Goal: Information Seeking & Learning: Learn about a topic

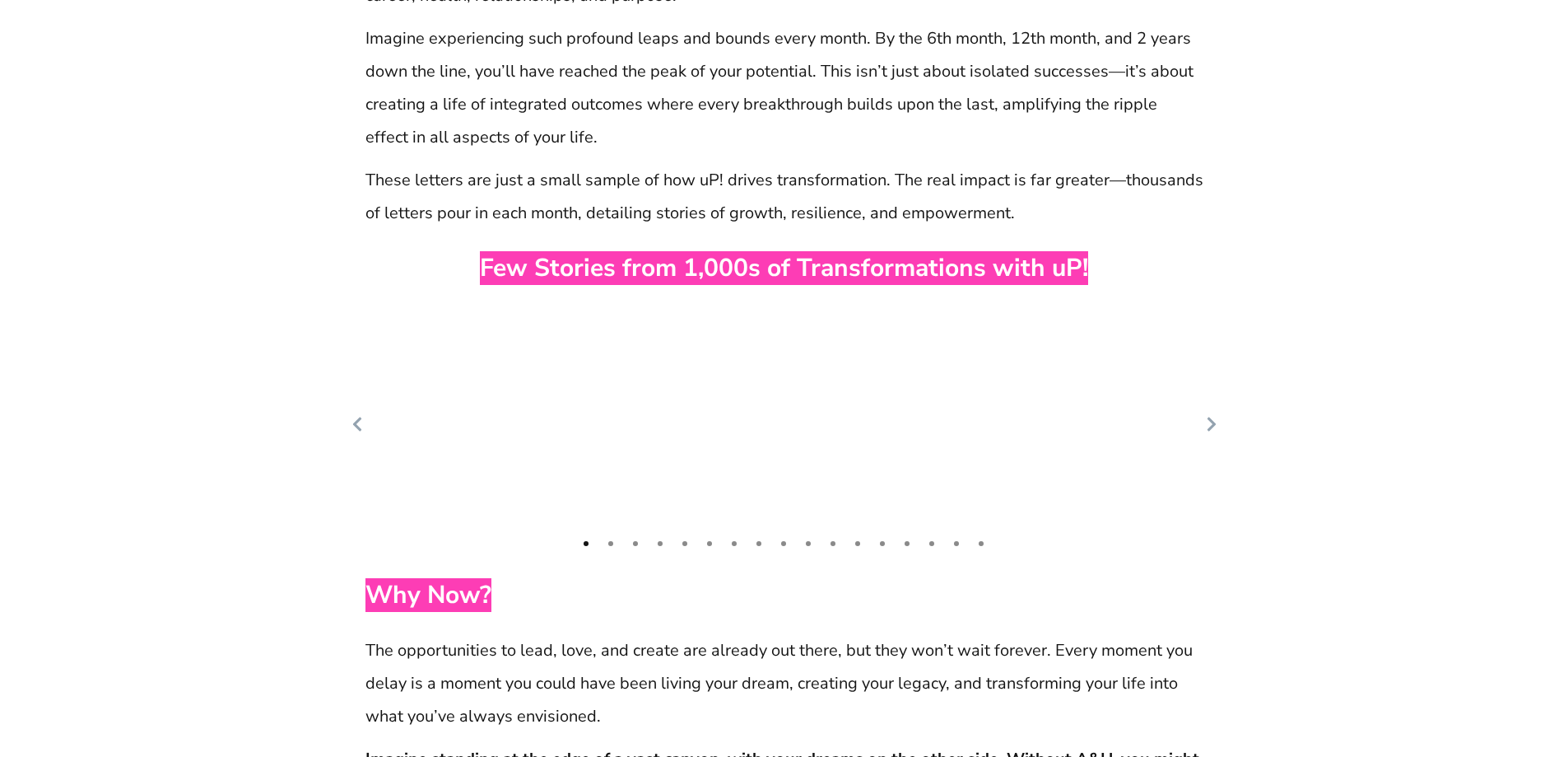
scroll to position [7989, 0]
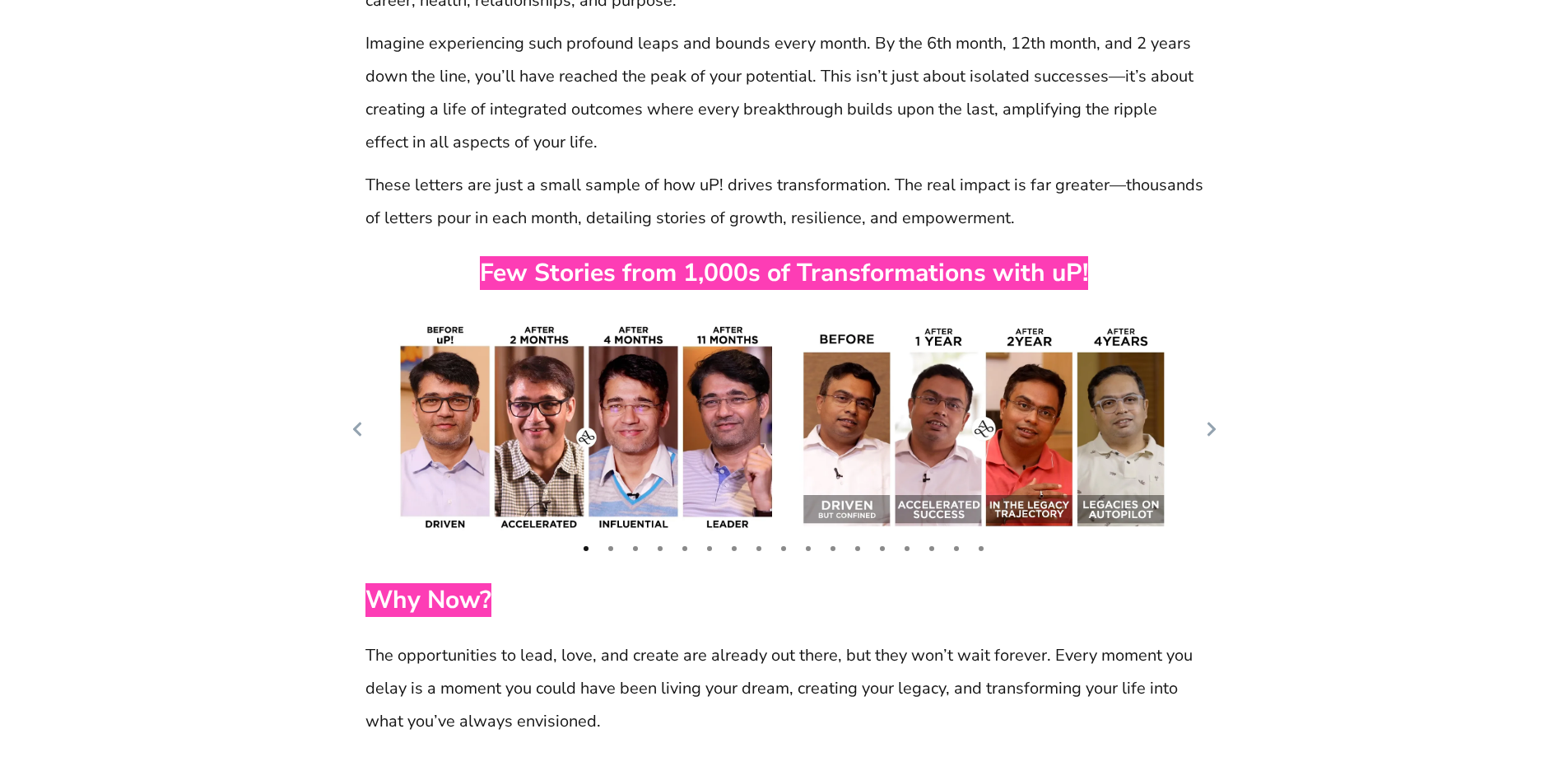
click at [1214, 420] on icon at bounding box center [1211, 429] width 17 height 17
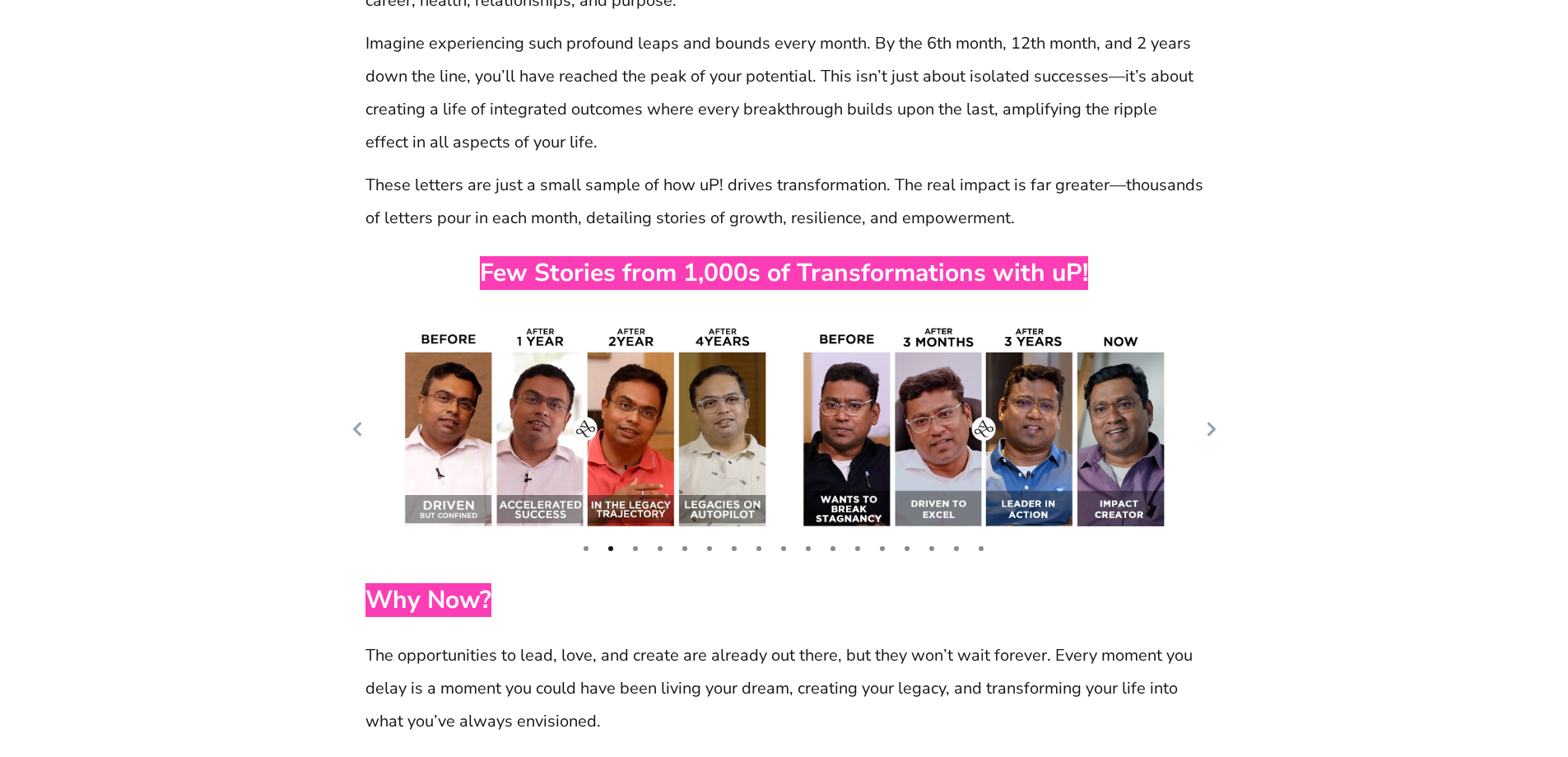
click at [1214, 420] on icon at bounding box center [1211, 429] width 17 height 17
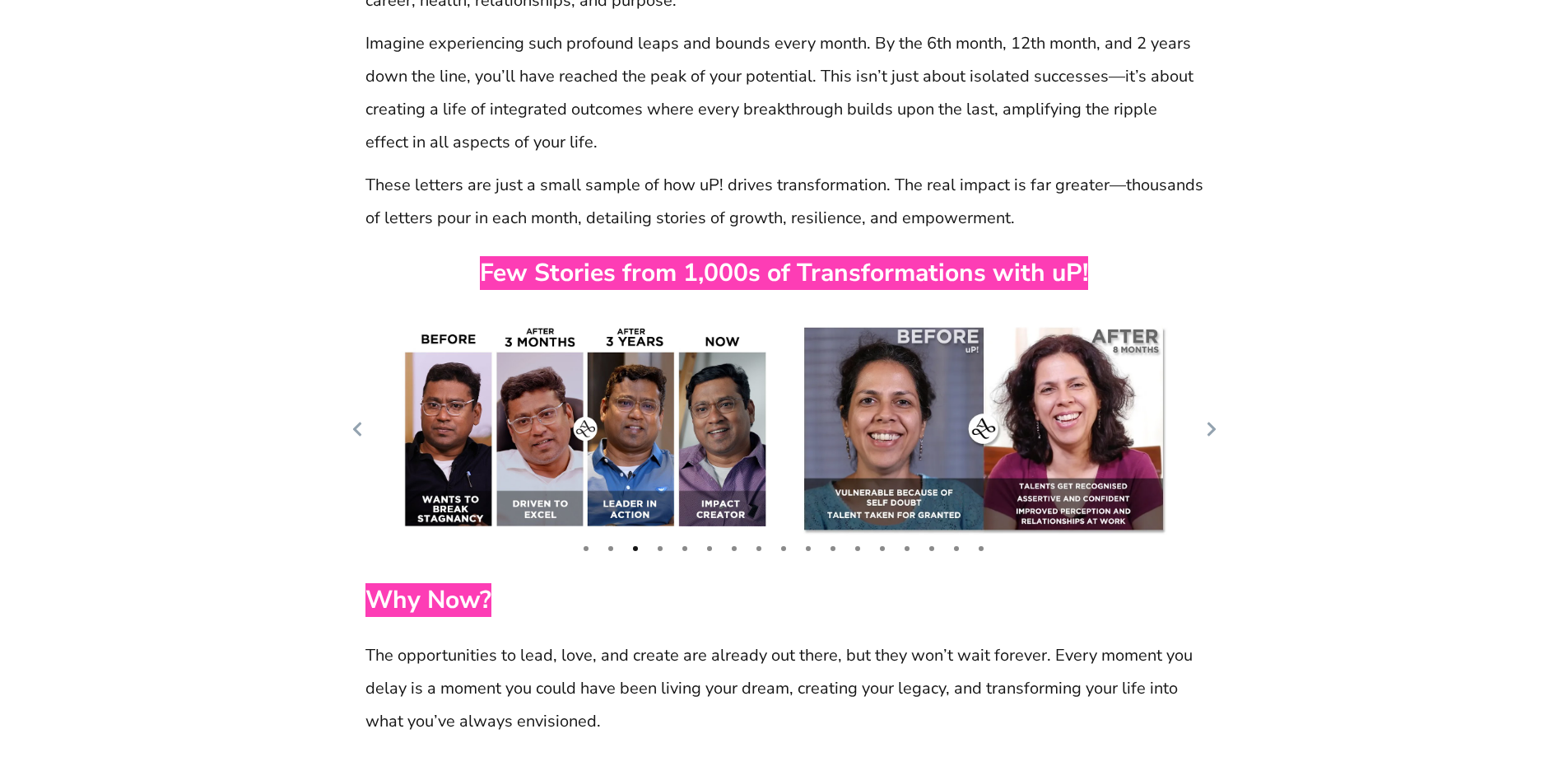
click at [1214, 420] on icon at bounding box center [1211, 429] width 17 height 17
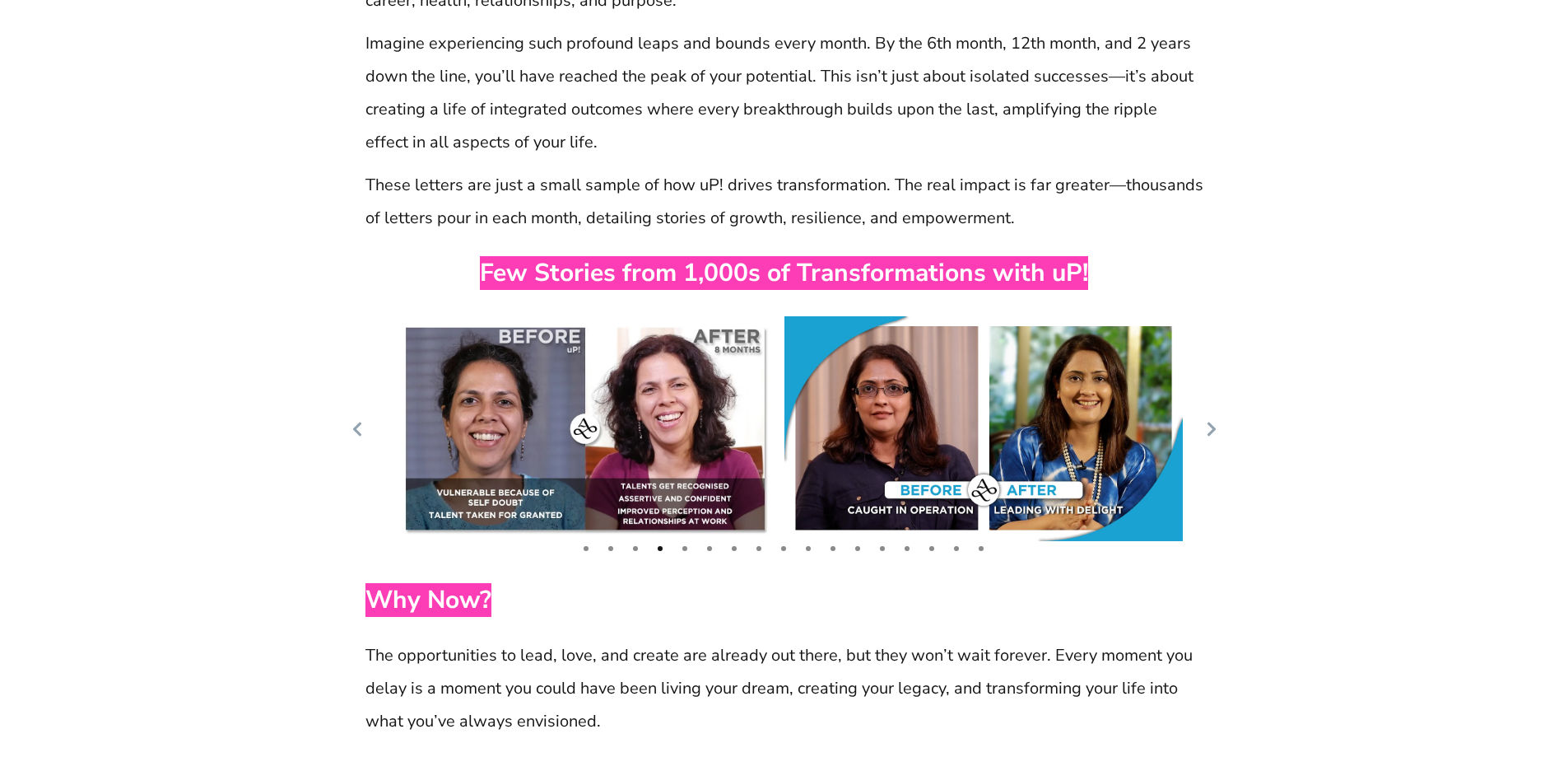
click at [1214, 420] on icon at bounding box center [1211, 429] width 17 height 17
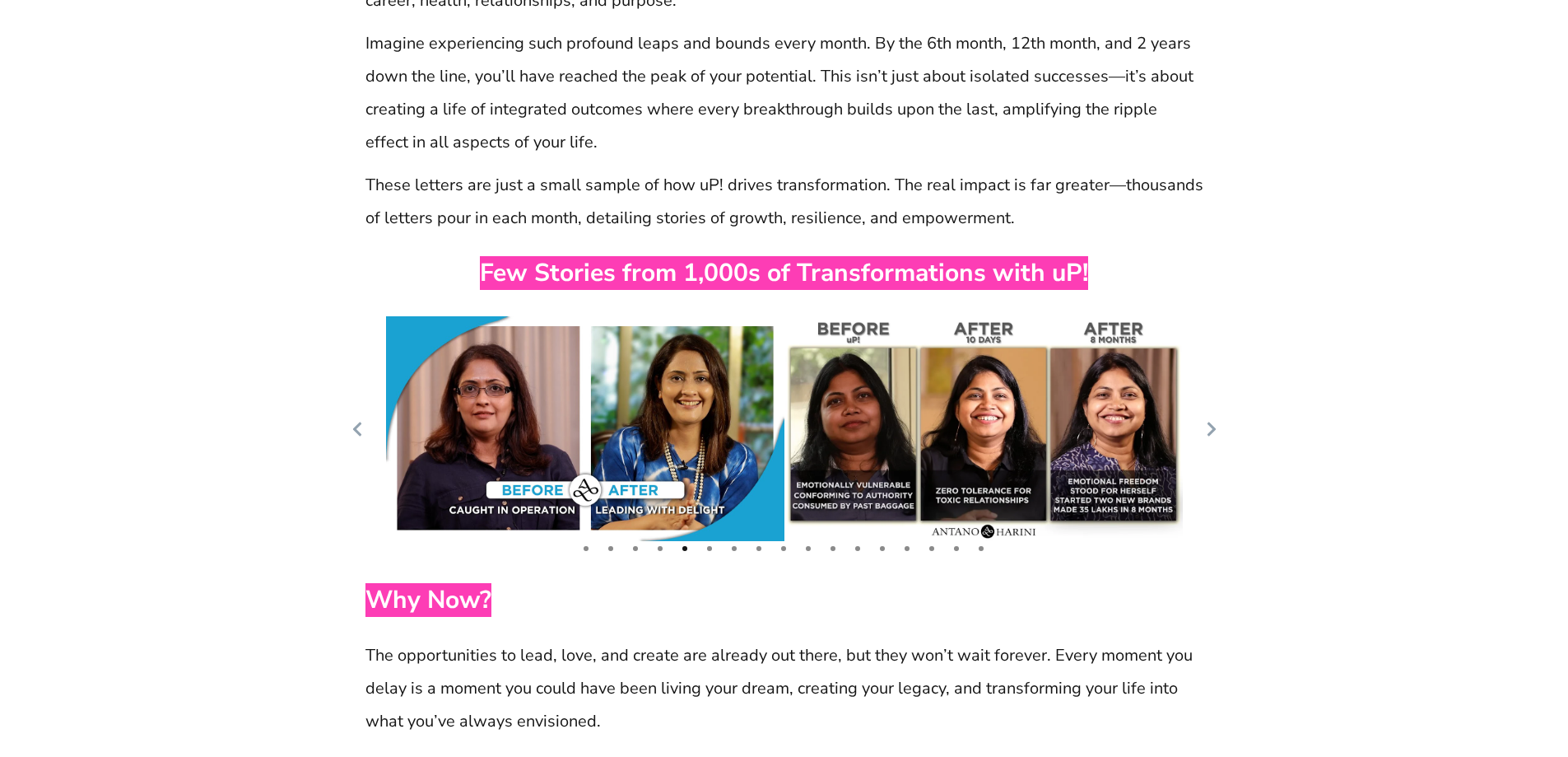
click at [1214, 420] on icon at bounding box center [1211, 429] width 17 height 17
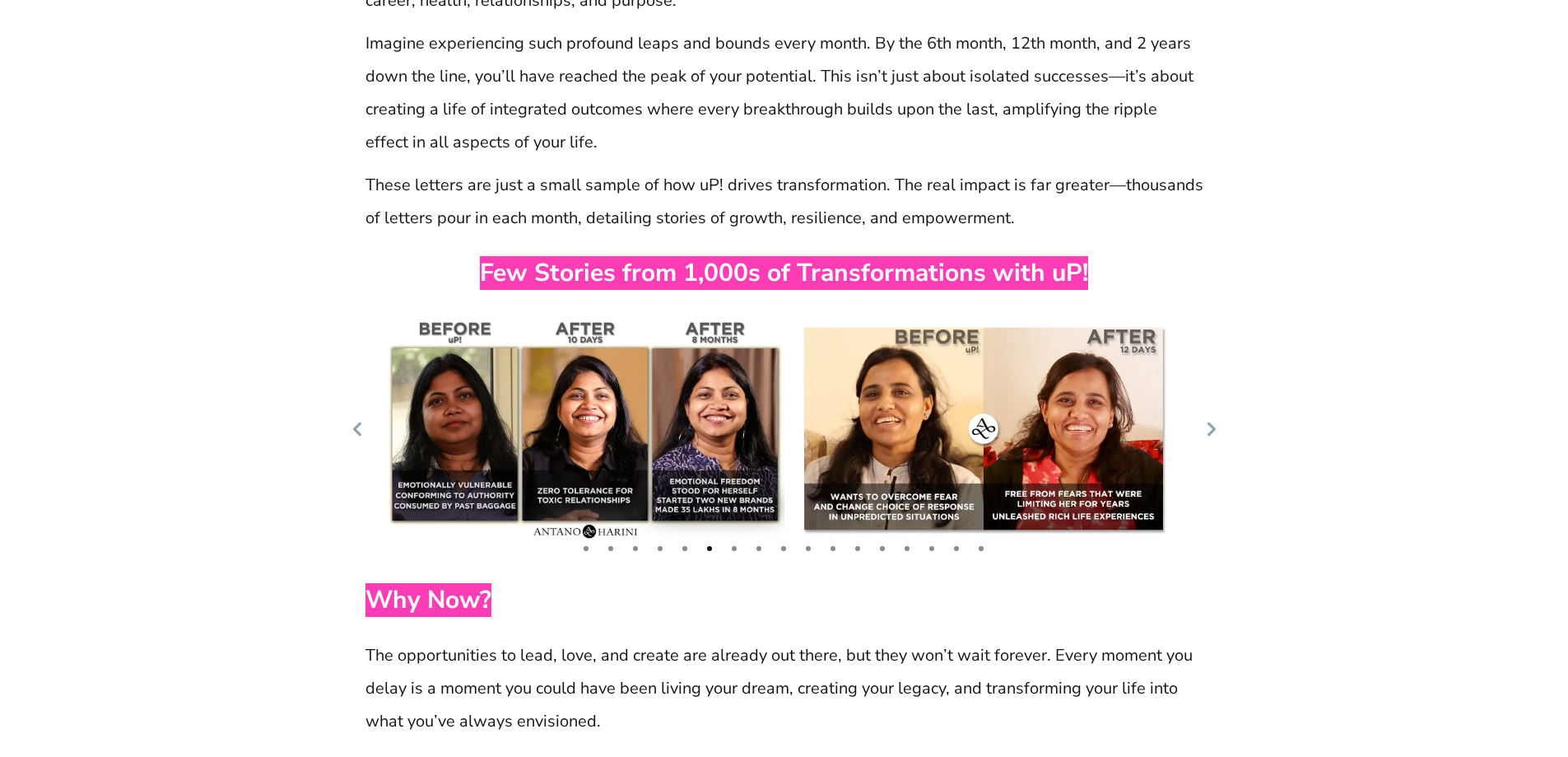
click at [1214, 420] on icon at bounding box center [1211, 429] width 17 height 17
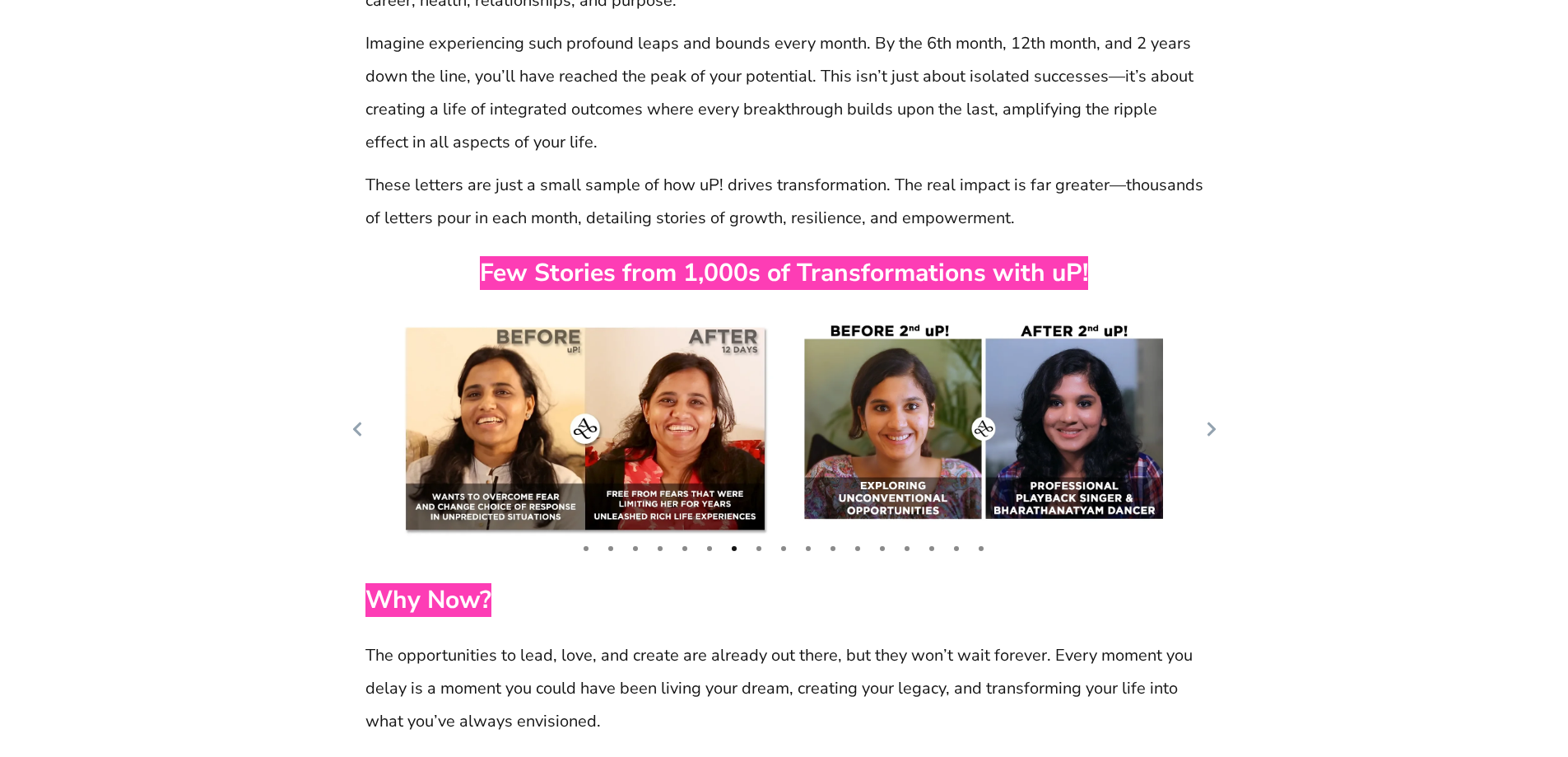
click at [1214, 420] on icon at bounding box center [1211, 429] width 17 height 17
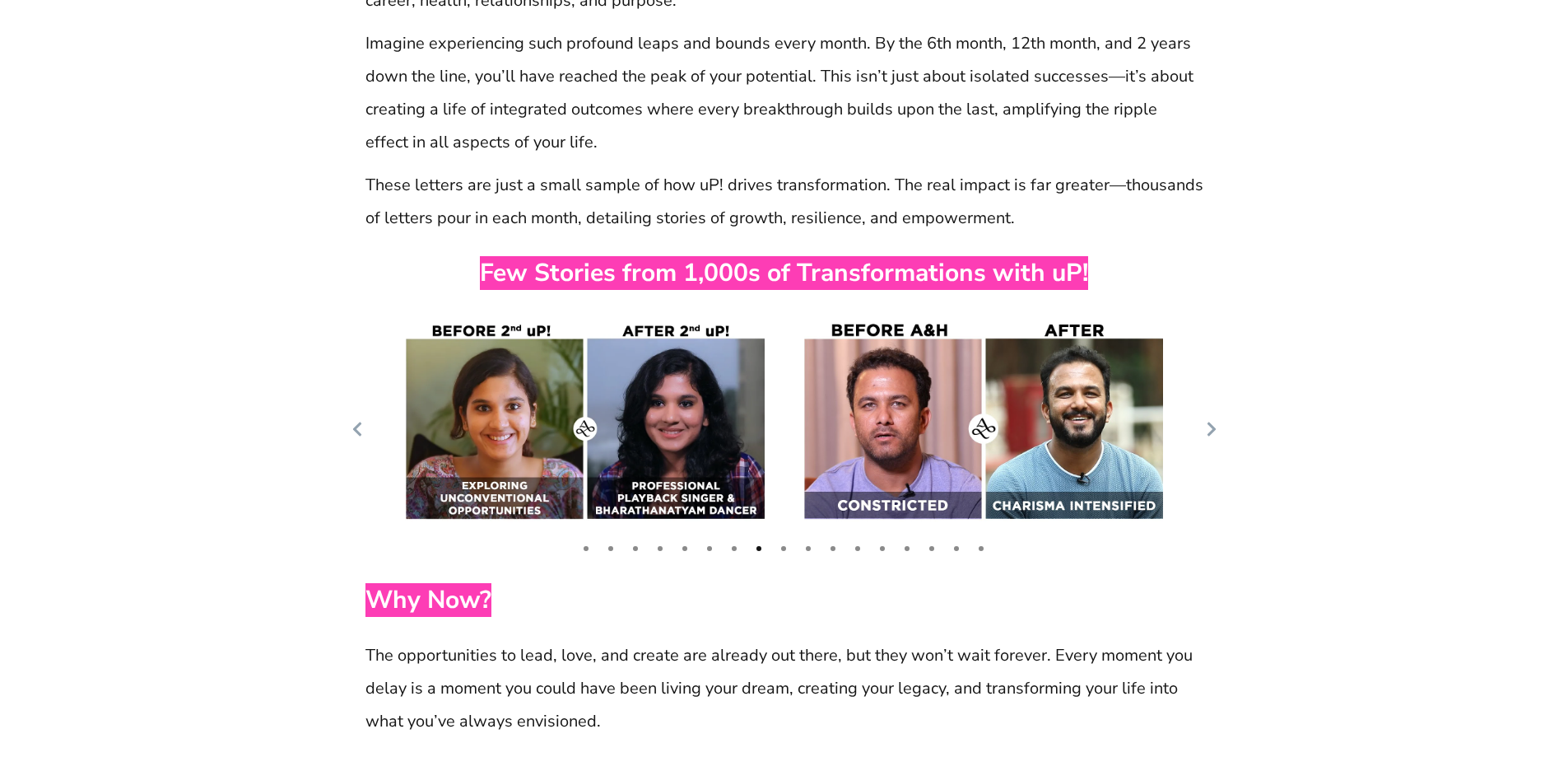
click at [1214, 420] on icon at bounding box center [1211, 429] width 17 height 17
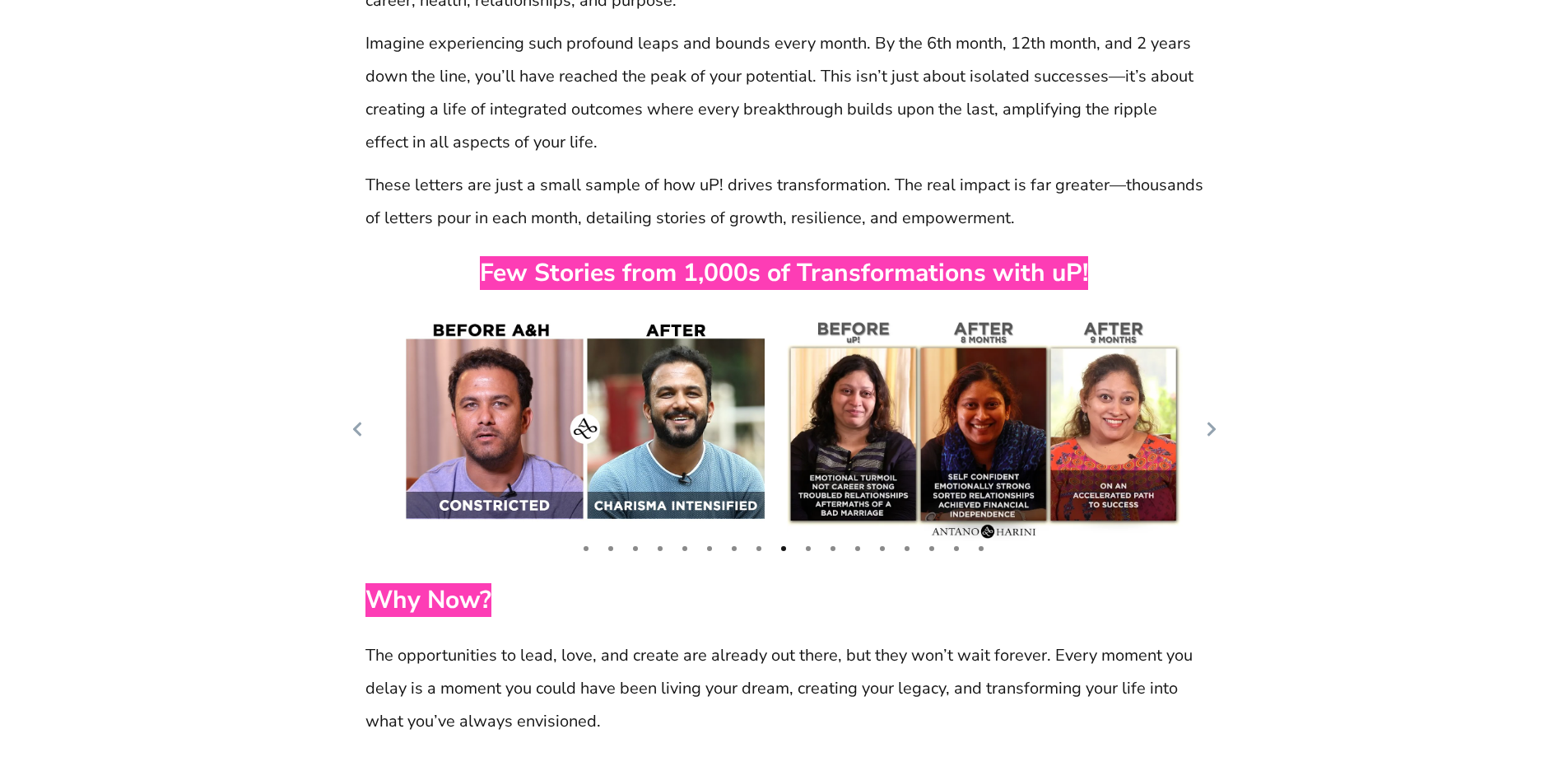
click at [1214, 420] on icon at bounding box center [1211, 429] width 17 height 17
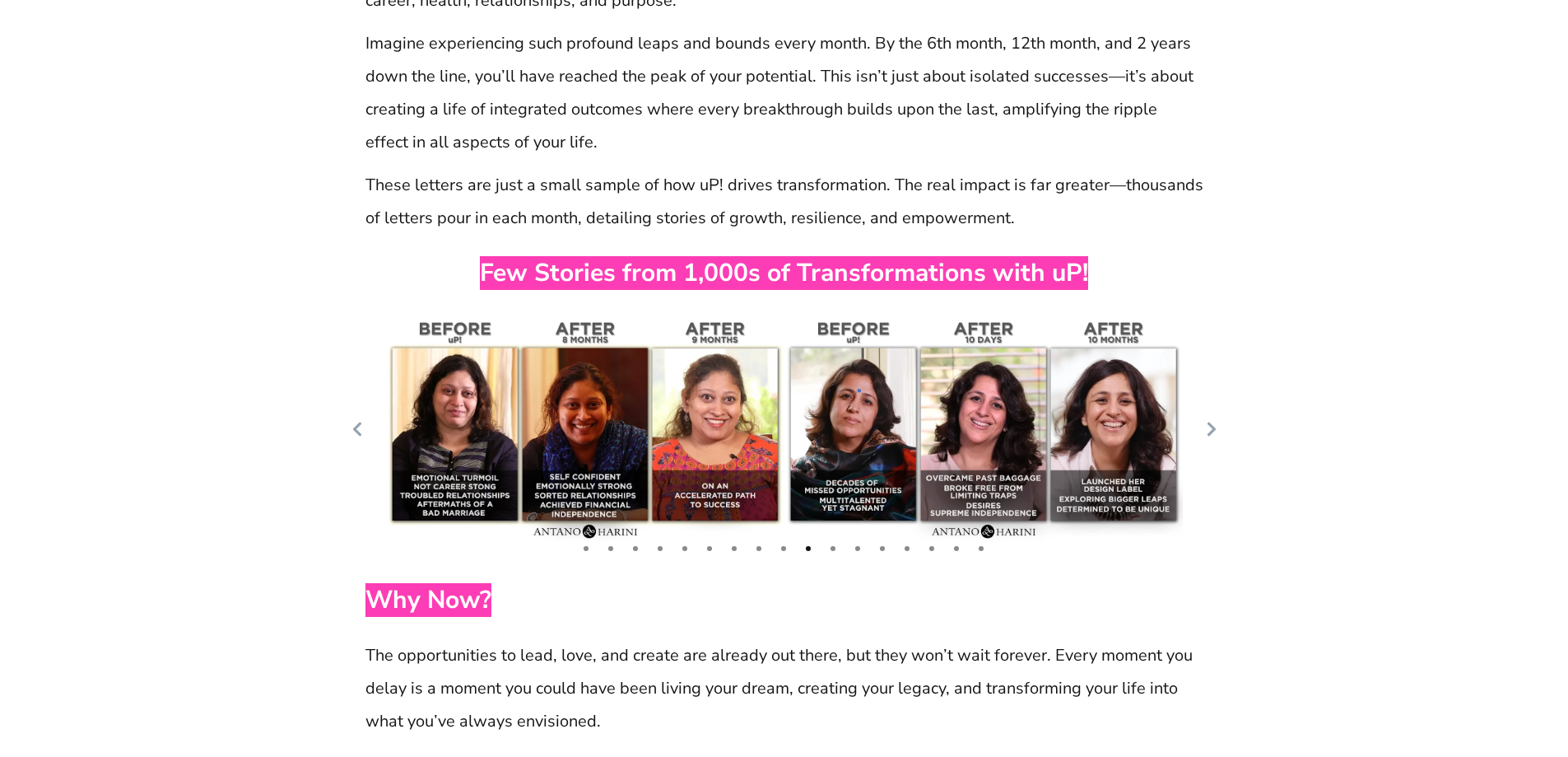
click at [1214, 420] on icon at bounding box center [1211, 429] width 17 height 17
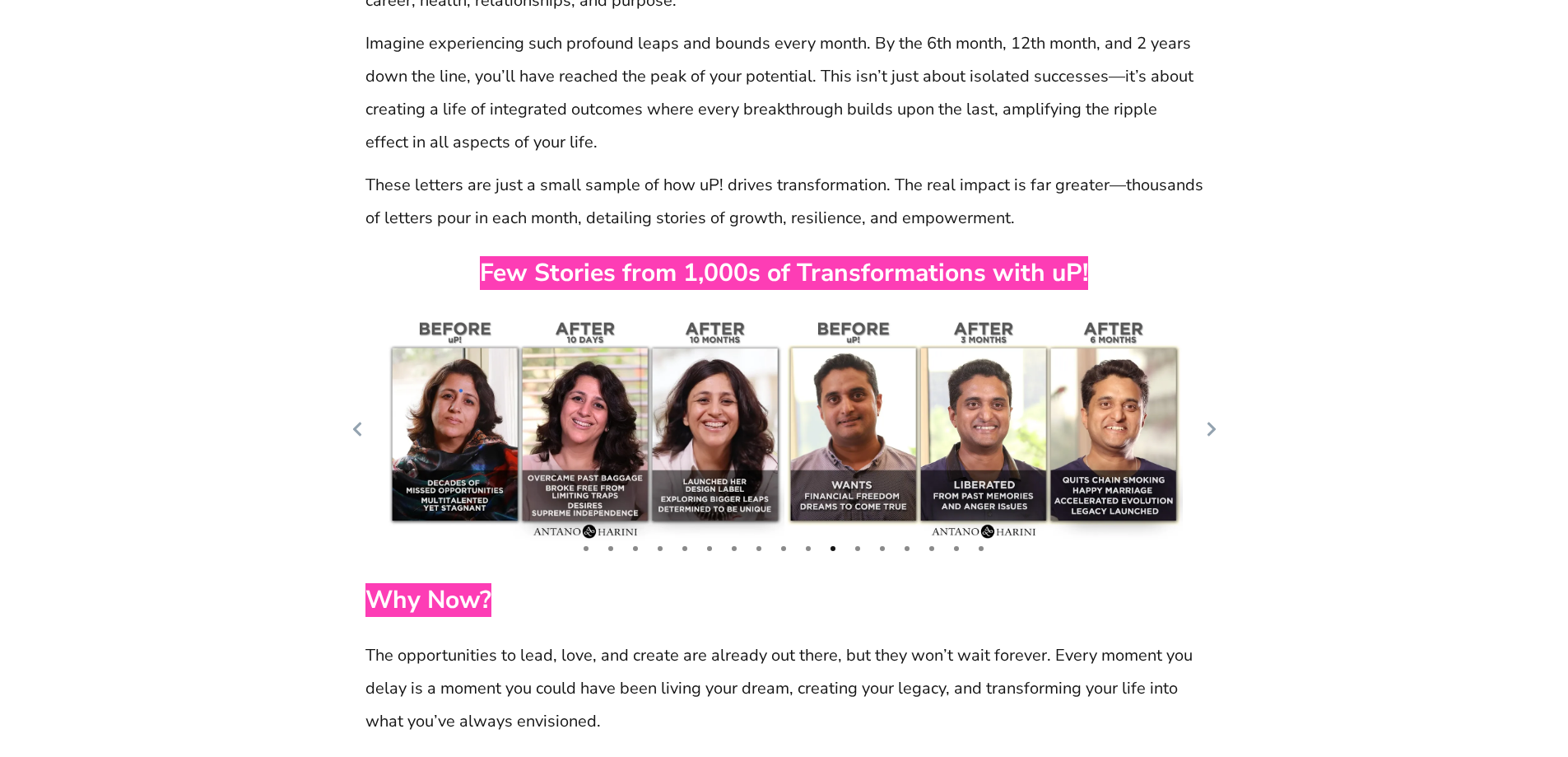
click at [1214, 420] on icon at bounding box center [1211, 429] width 17 height 17
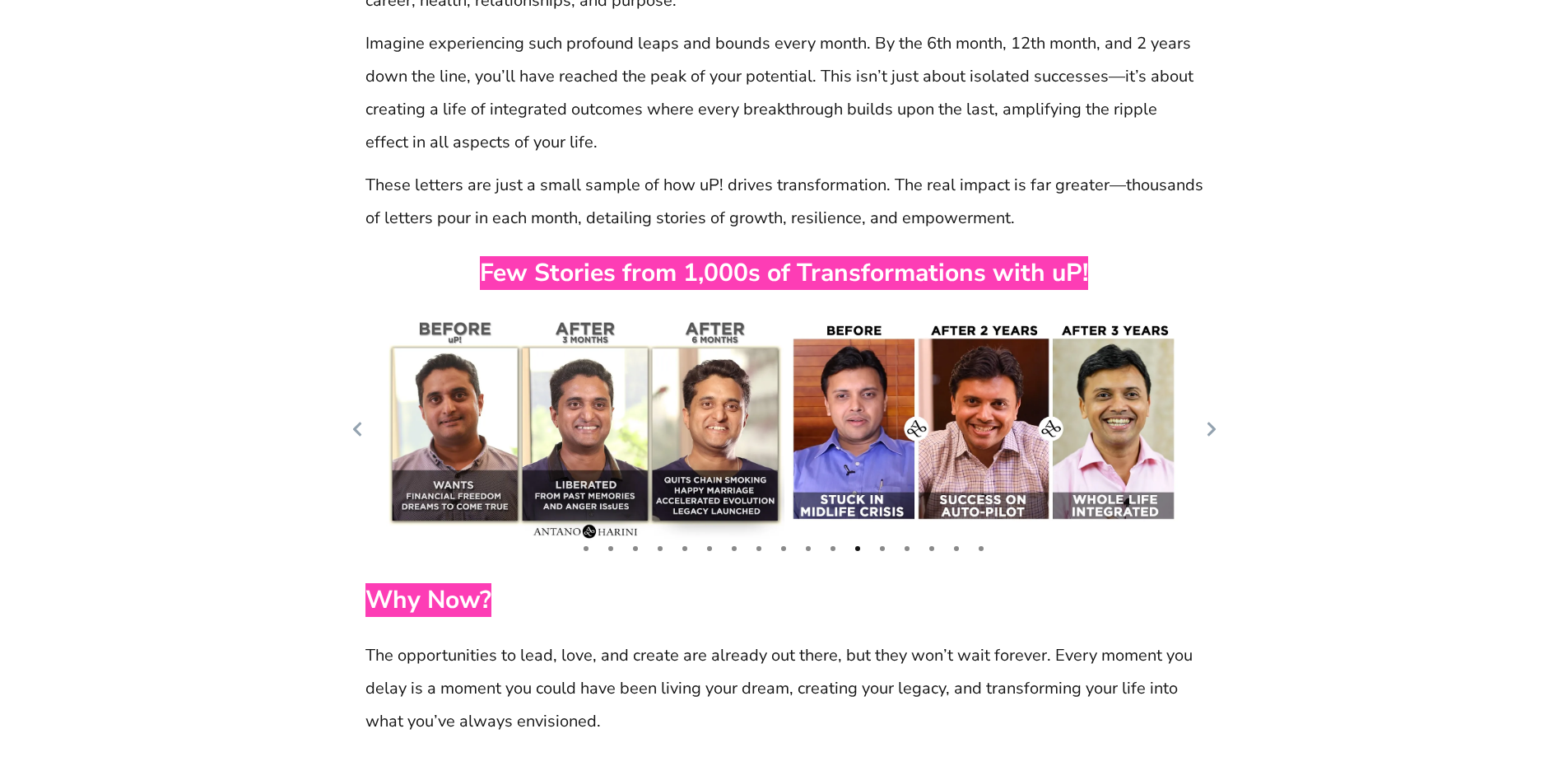
click at [1214, 420] on icon at bounding box center [1211, 429] width 17 height 17
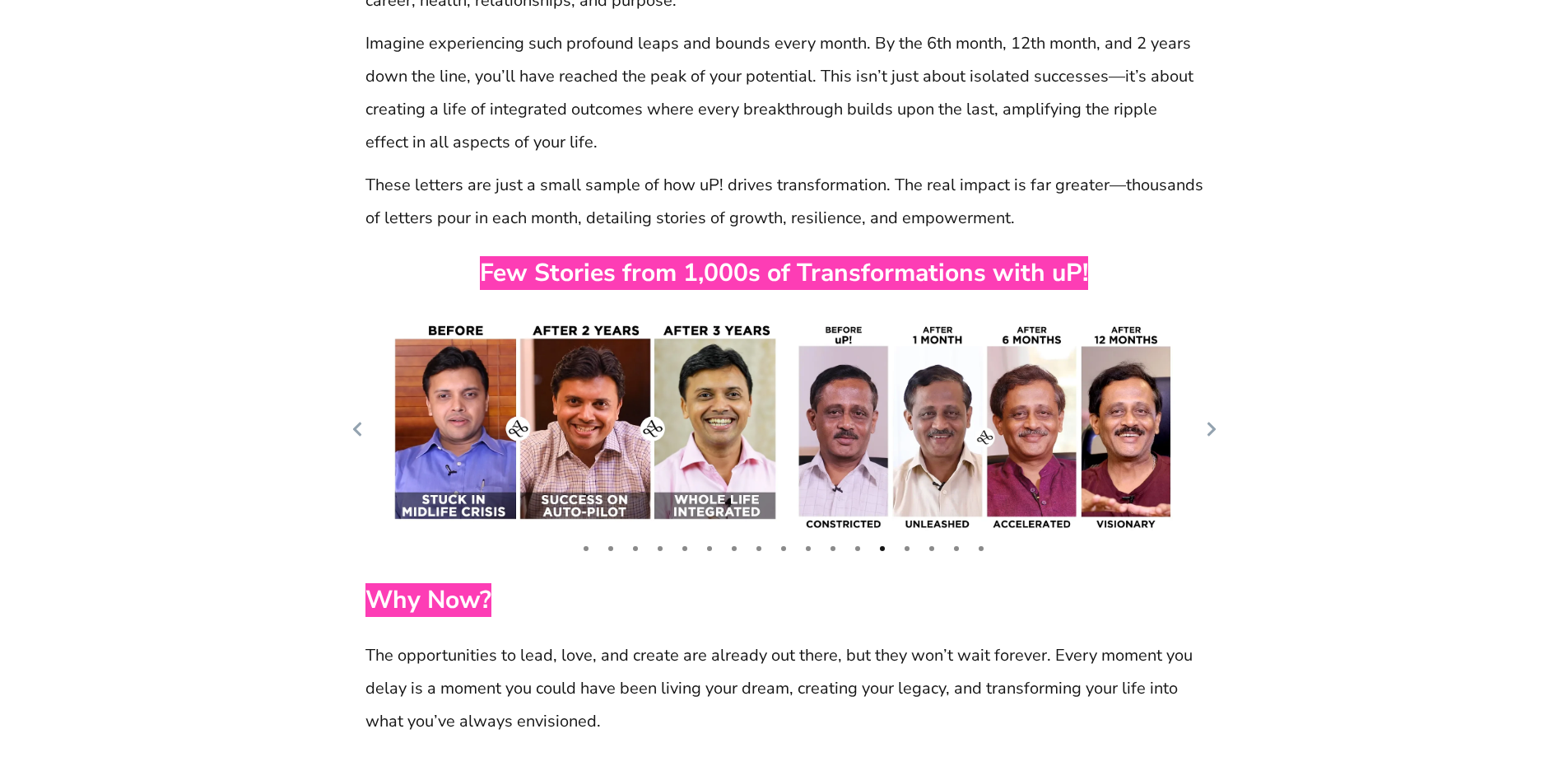
click at [1214, 420] on icon at bounding box center [1211, 429] width 17 height 17
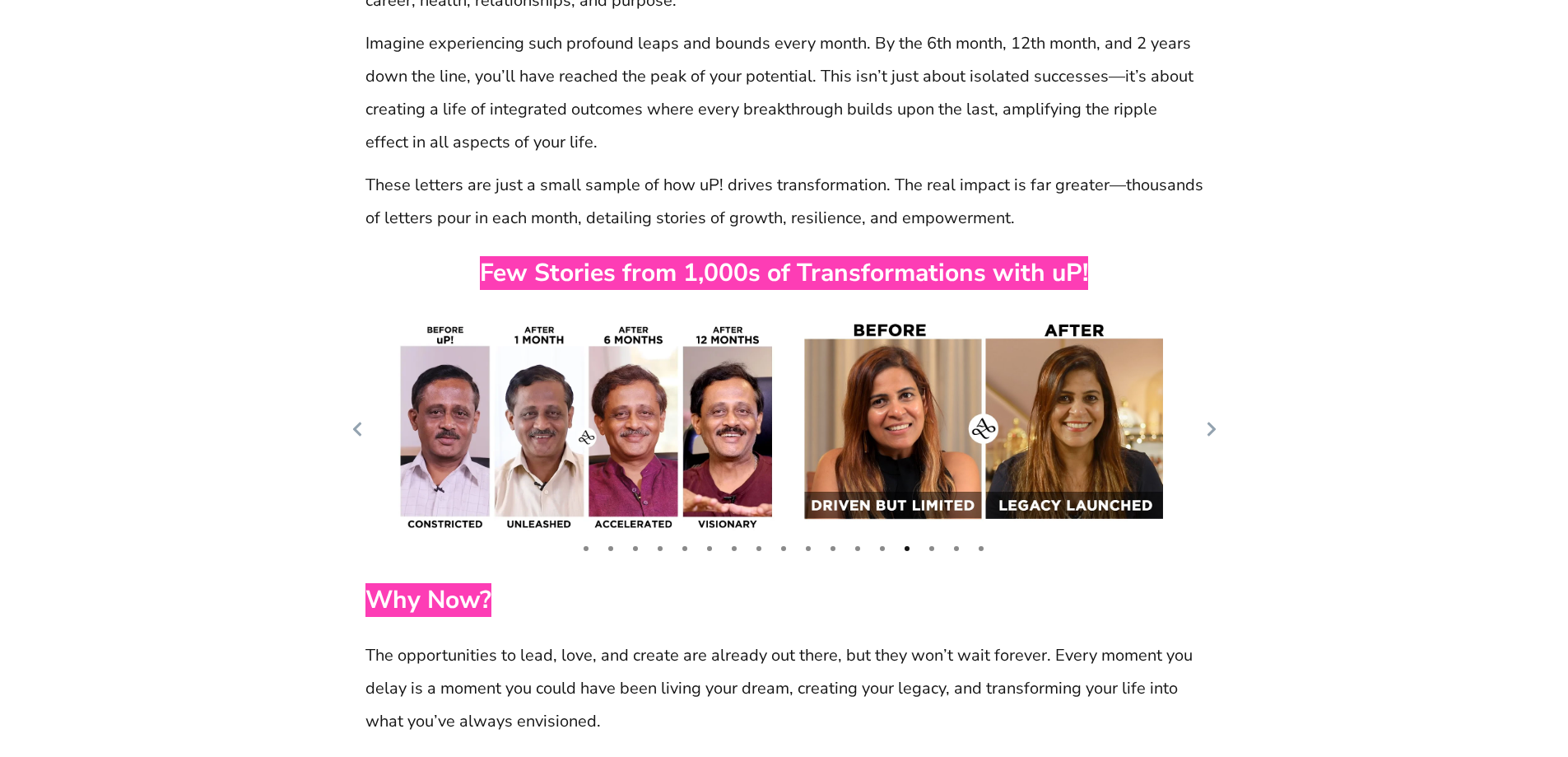
click at [1214, 420] on icon at bounding box center [1211, 429] width 17 height 17
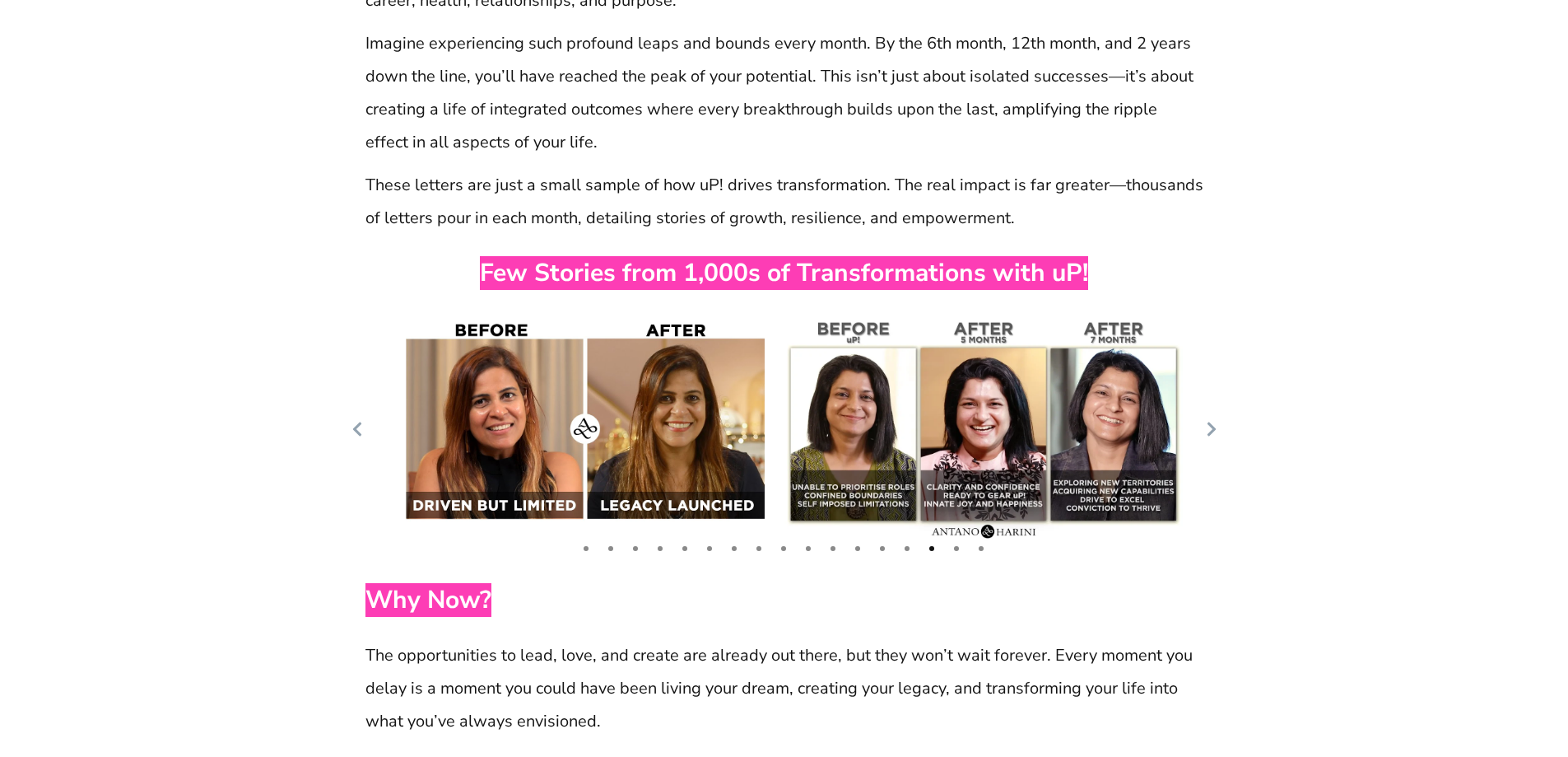
click at [1214, 420] on icon at bounding box center [1211, 429] width 17 height 17
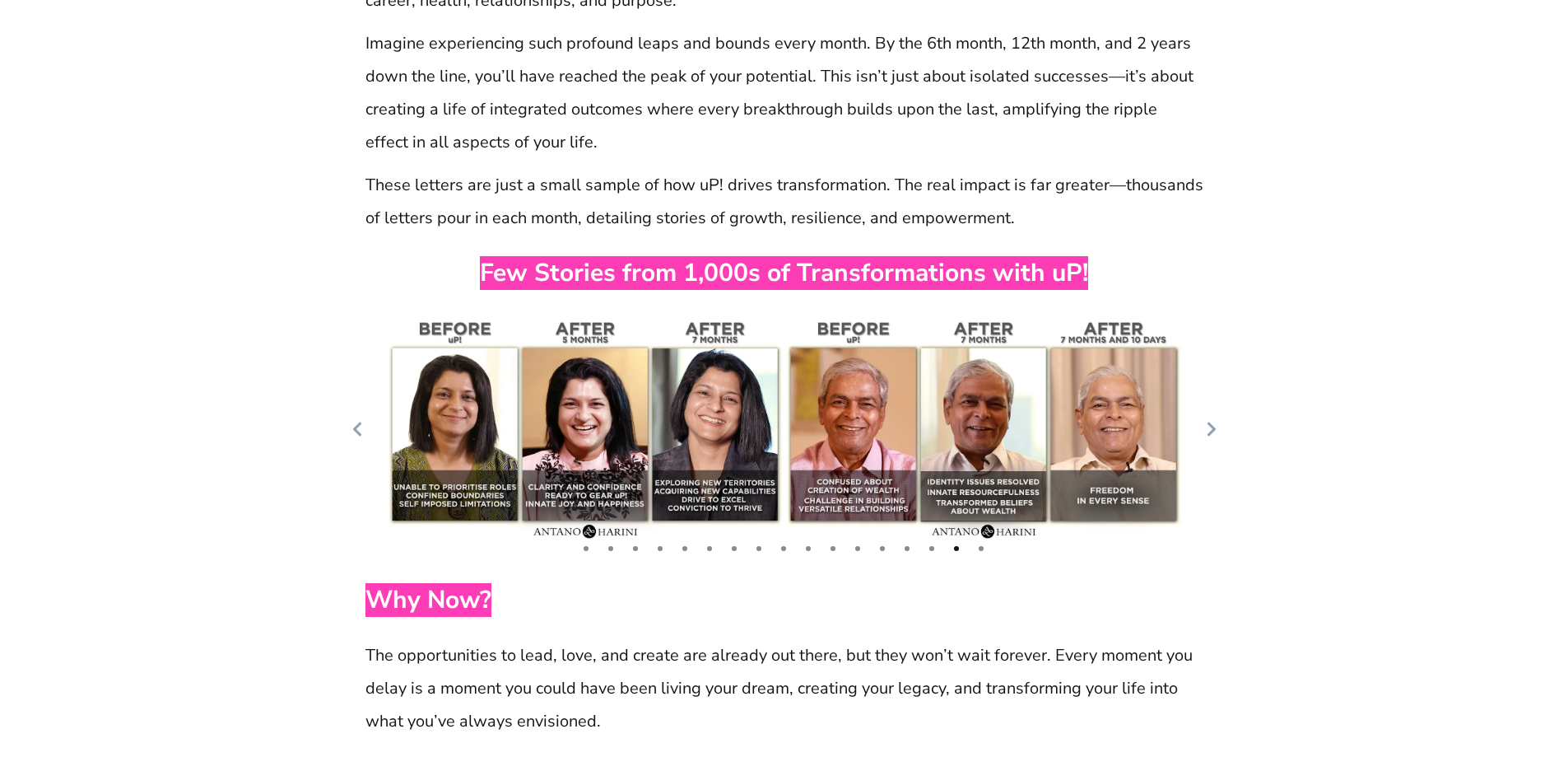
click at [1214, 420] on icon at bounding box center [1211, 429] width 17 height 17
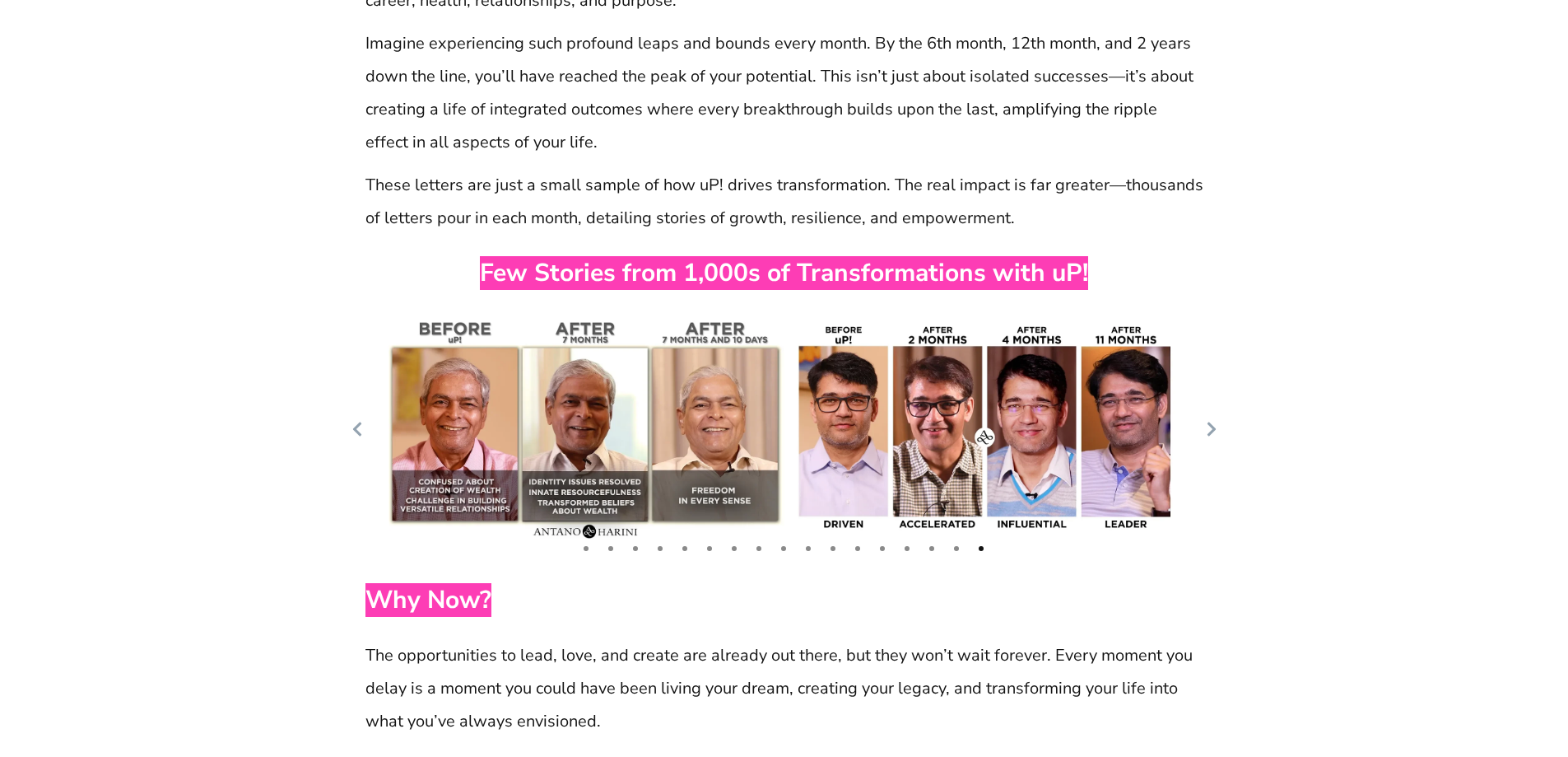
click at [1214, 420] on icon at bounding box center [1211, 429] width 17 height 17
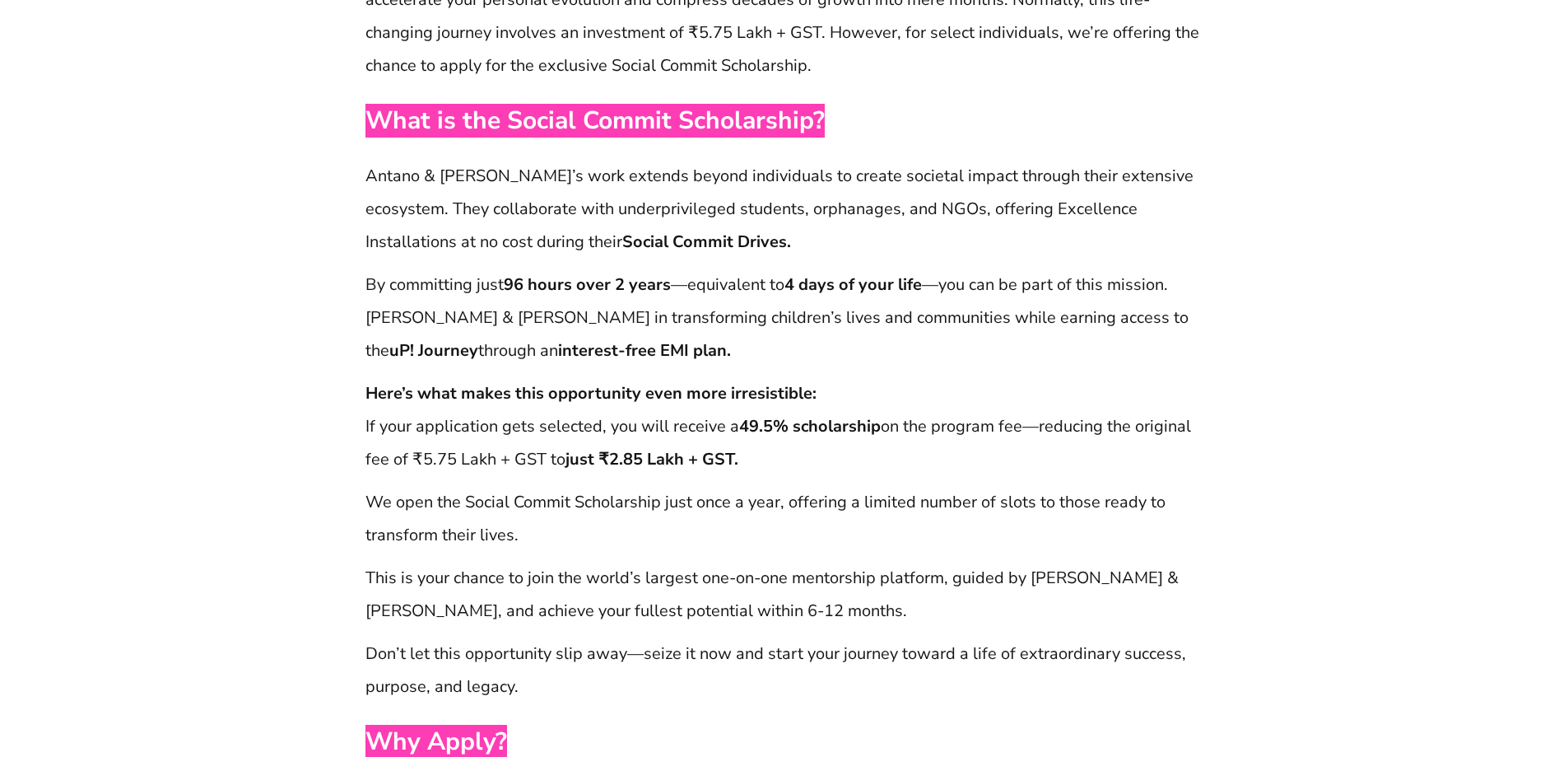
scroll to position [11833, 0]
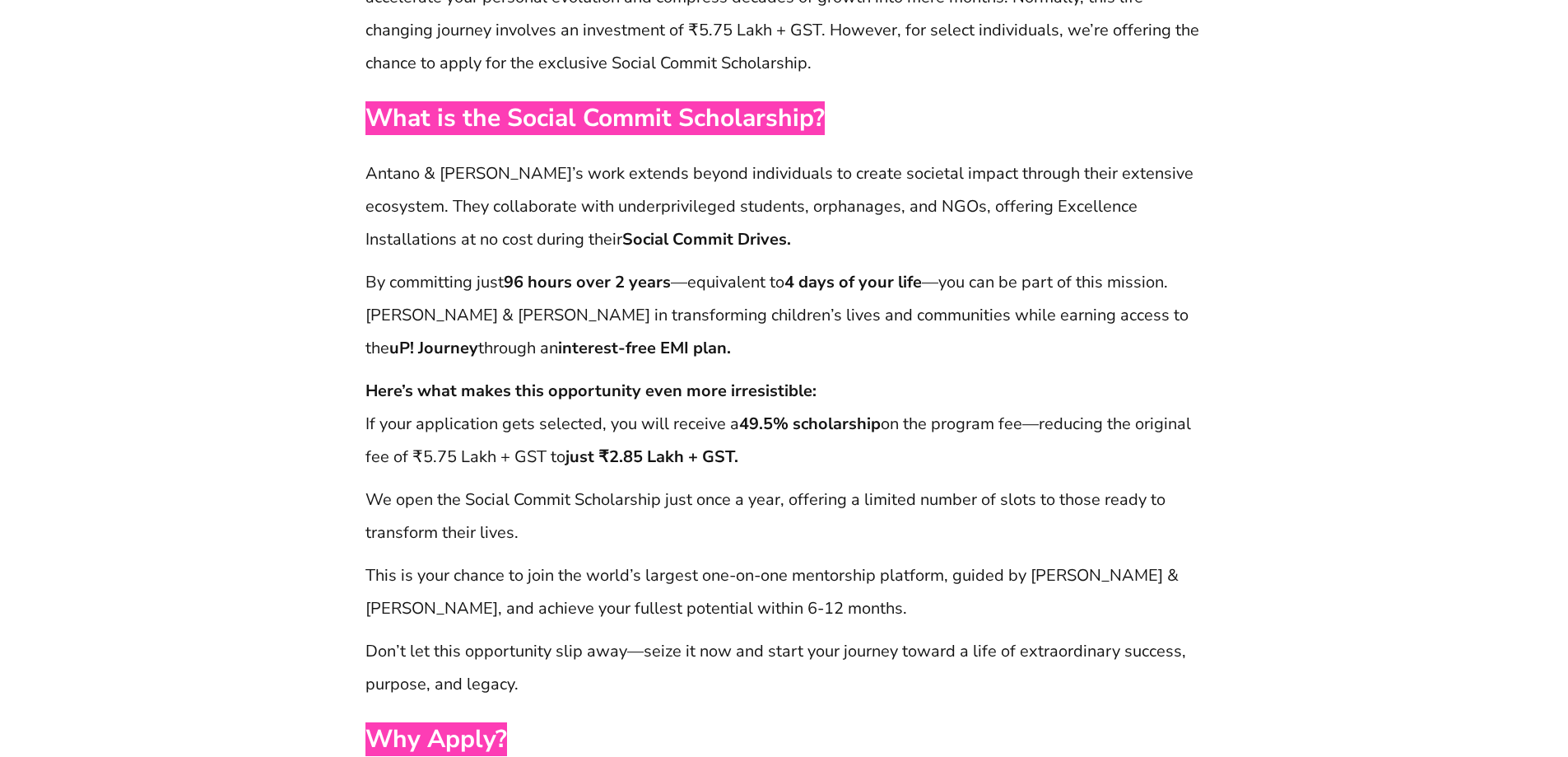
drag, startPoint x: 564, startPoint y: 391, endPoint x: 745, endPoint y: 391, distance: 181.0
click at [745, 391] on p "Here’s what makes this opportunity even more irresistible: If your application …" at bounding box center [784, 423] width 838 height 99
click at [830, 388] on p "Here’s what makes this opportunity even more irresistible: If your application …" at bounding box center [784, 423] width 838 height 99
drag, startPoint x: 746, startPoint y: 350, endPoint x: 869, endPoint y: 393, distance: 130.3
click at [840, 412] on strong "49.5% scholarship" at bounding box center [810, 423] width 142 height 22
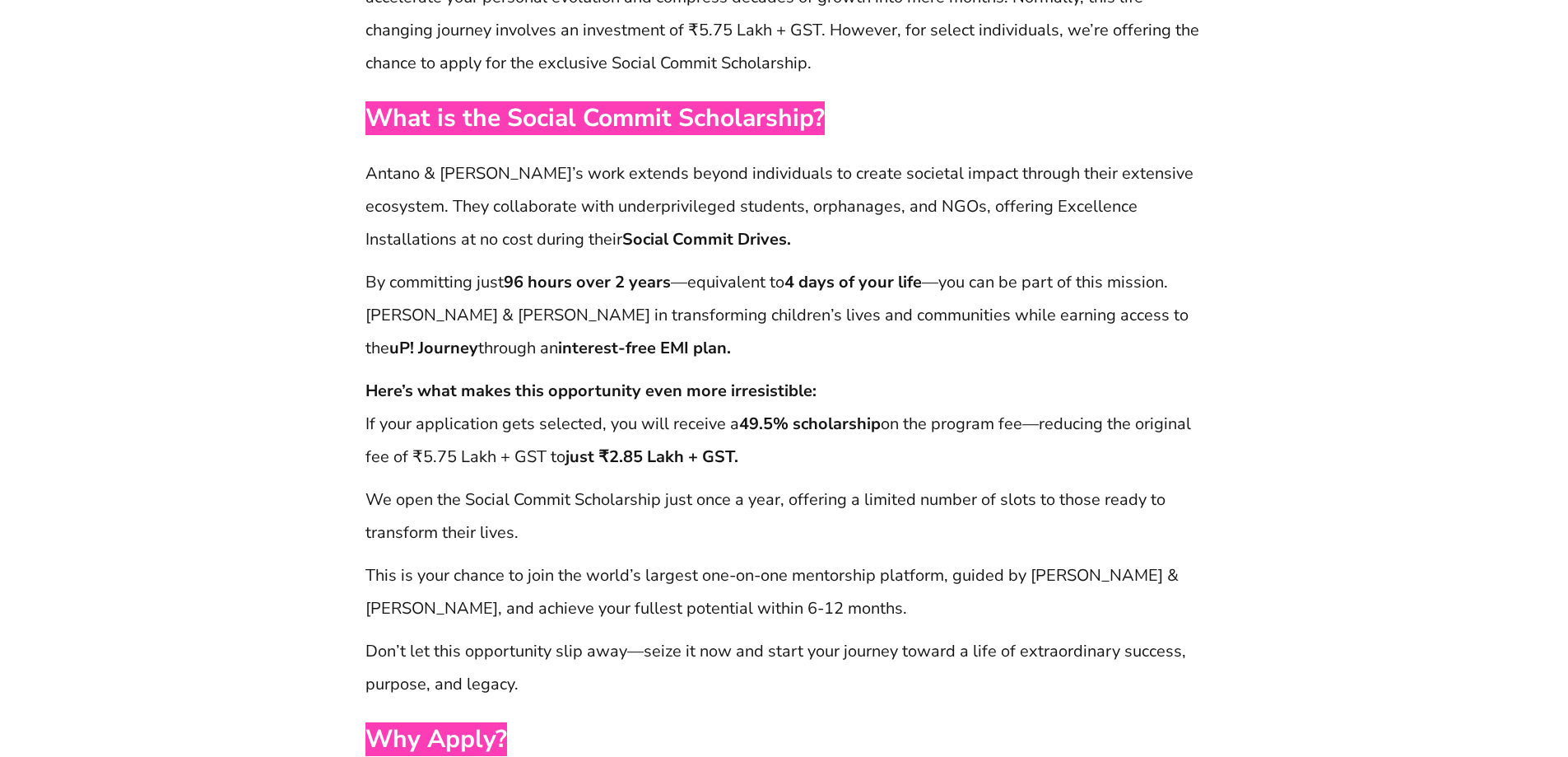
click at [869, 396] on p "Here’s what makes this opportunity even more irresistible: If your application …" at bounding box center [784, 423] width 838 height 99
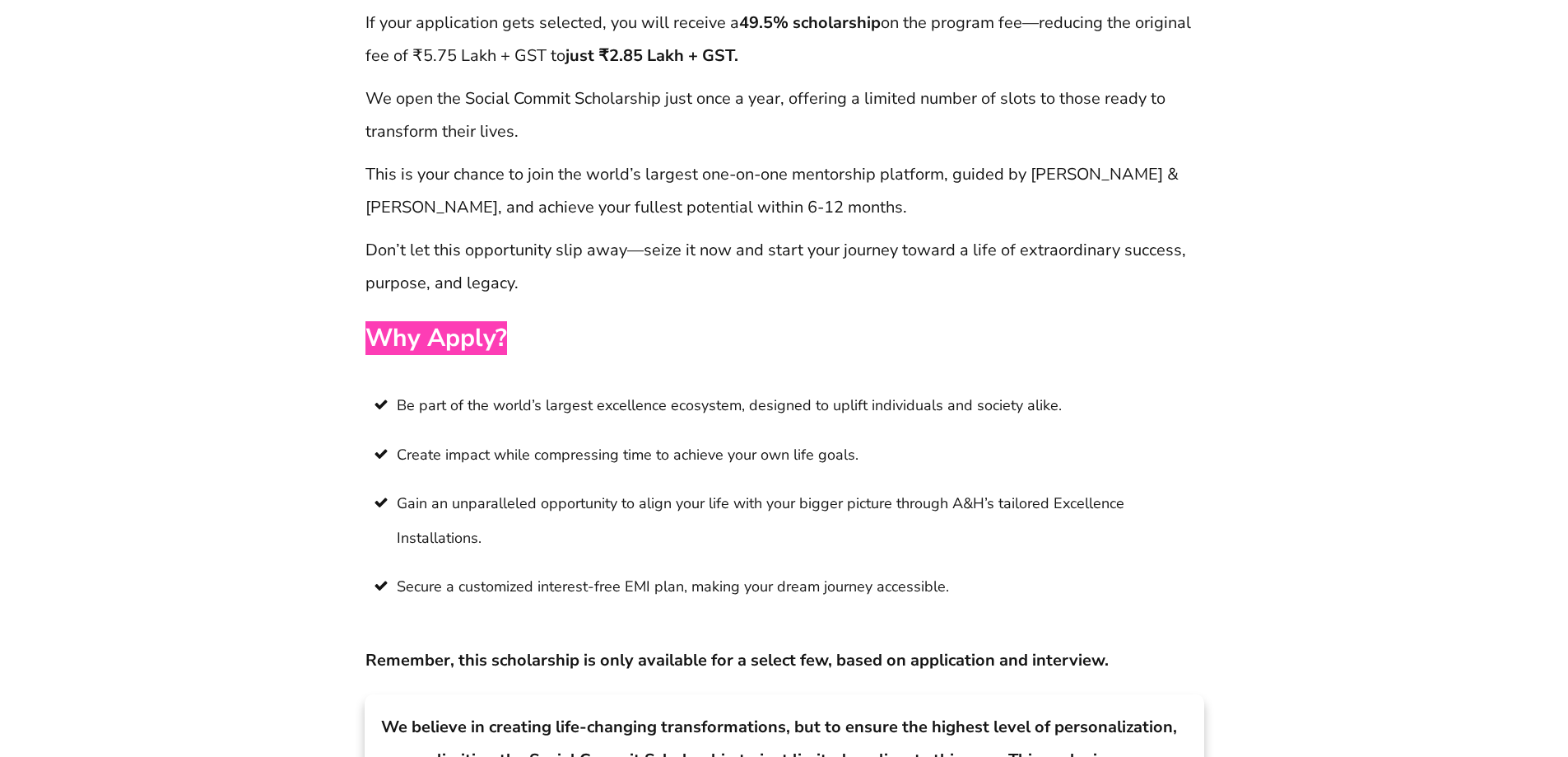
scroll to position [12236, 0]
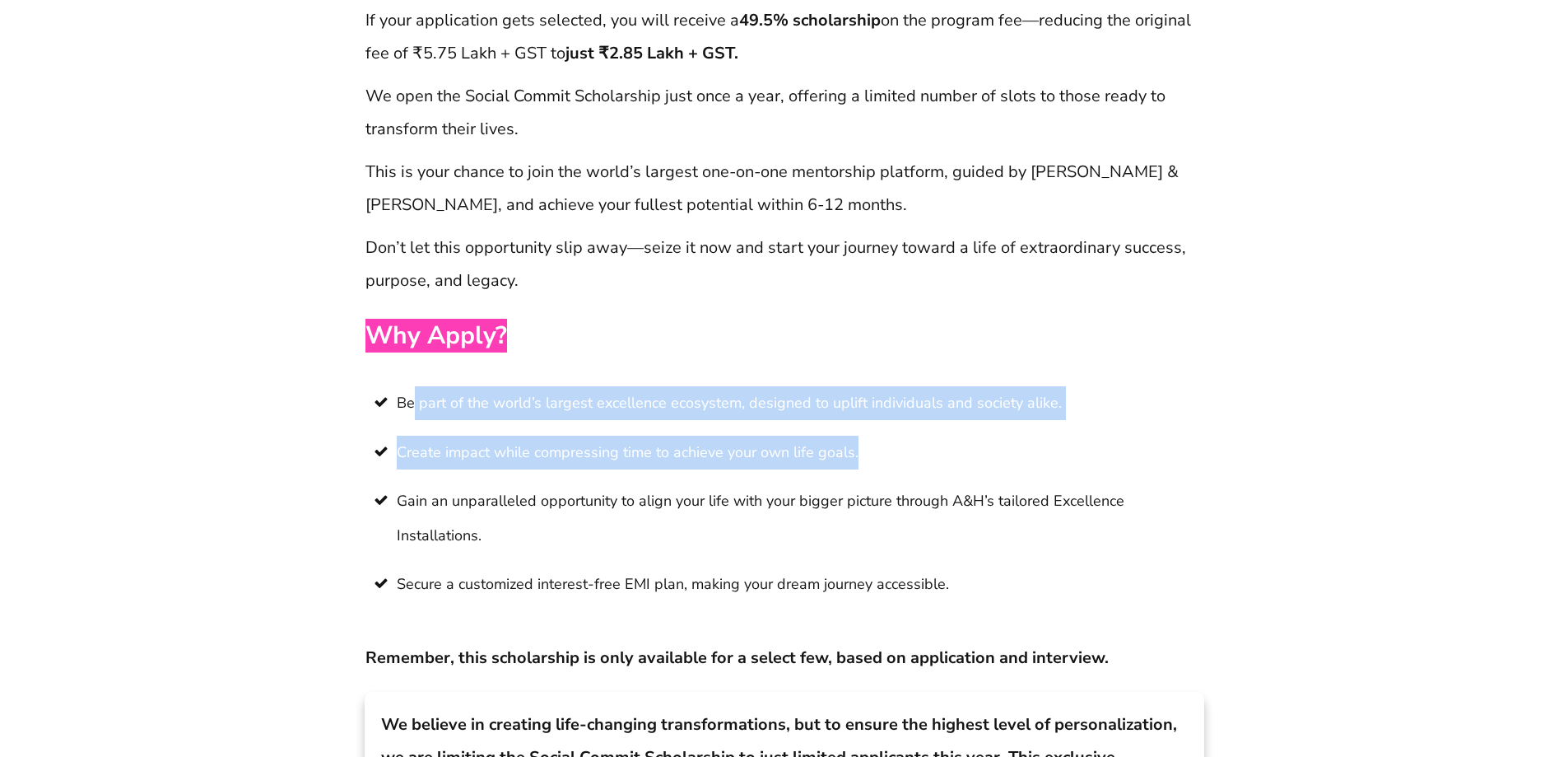
drag, startPoint x: 411, startPoint y: 337, endPoint x: 923, endPoint y: 396, distance: 515.4
click at [923, 396] on ul "Be part of the world’s largest excellence ecosystem, designed to uplift individ…" at bounding box center [784, 501] width 838 height 230
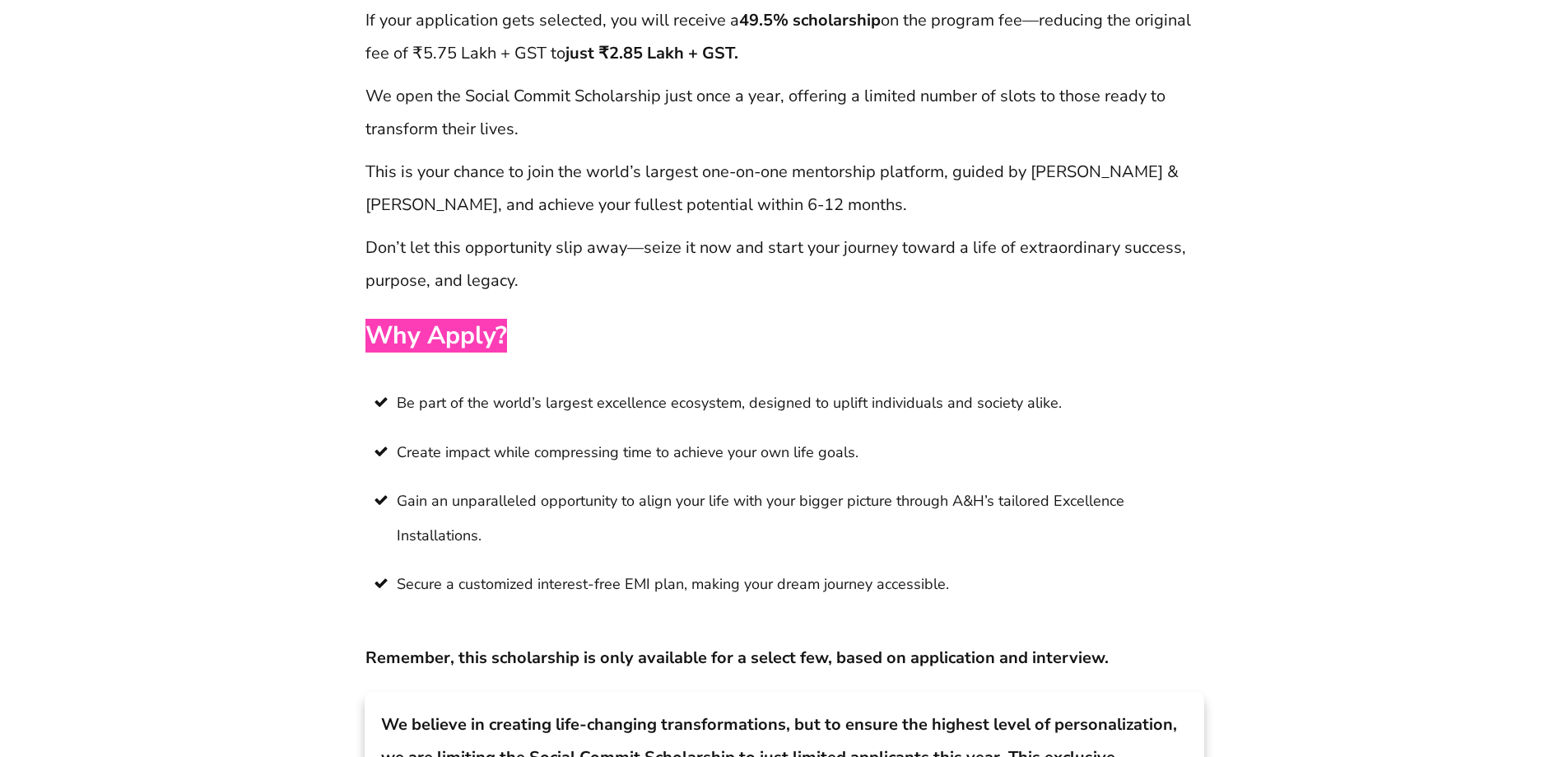
click at [568, 484] on span "Gain an unparalleled opportunity to align your life with your bigger picture th…" at bounding box center [799, 518] width 807 height 68
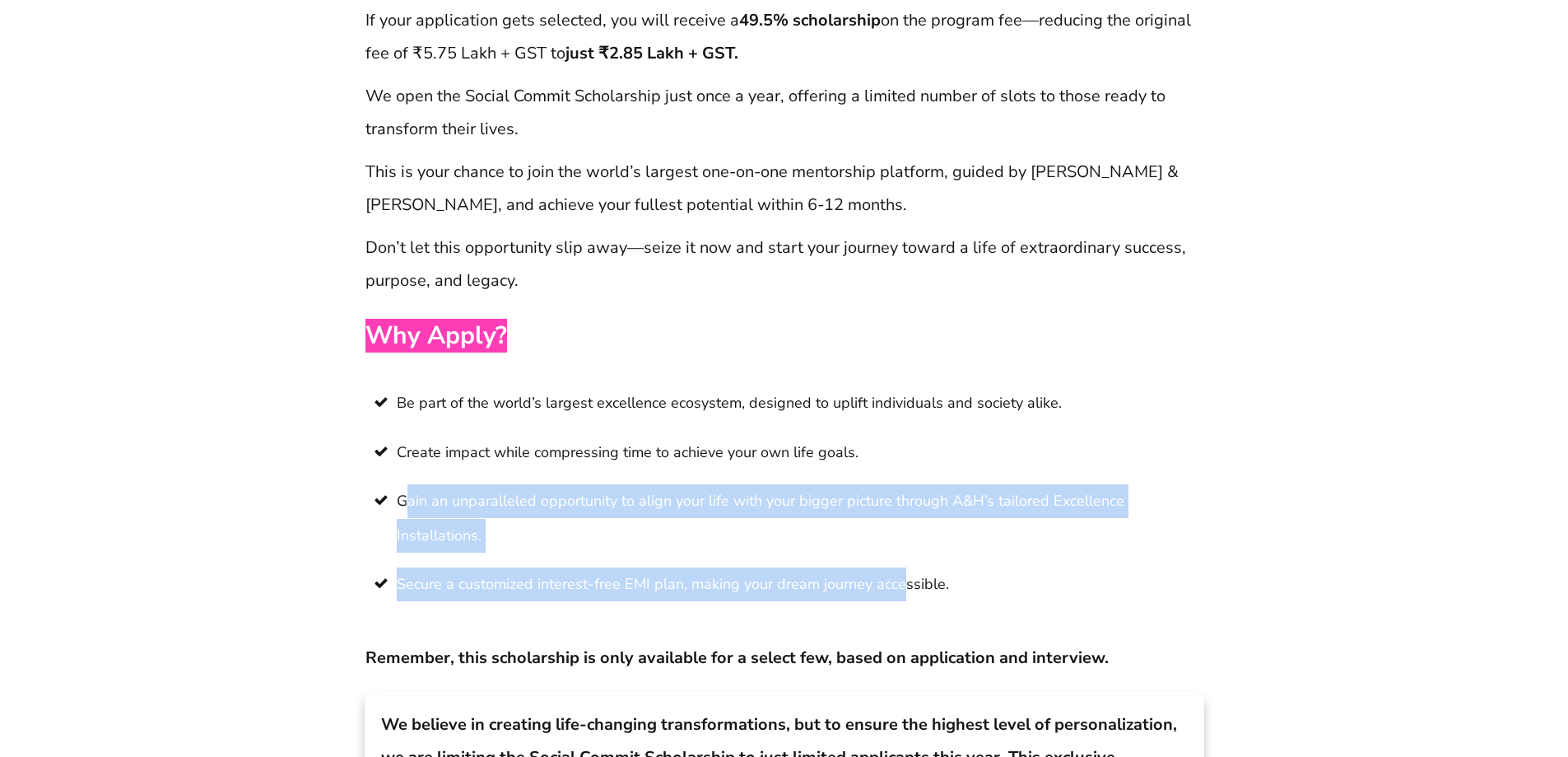
drag, startPoint x: 403, startPoint y: 433, endPoint x: 919, endPoint y: 511, distance: 521.9
click at [914, 511] on ul "Be part of the world’s largest excellence ecosystem, designed to uplift individ…" at bounding box center [784, 501] width 838 height 230
click at [990, 493] on li "Gain an unparalleled opportunity to align your life with your bigger picture th…" at bounding box center [784, 526] width 838 height 83
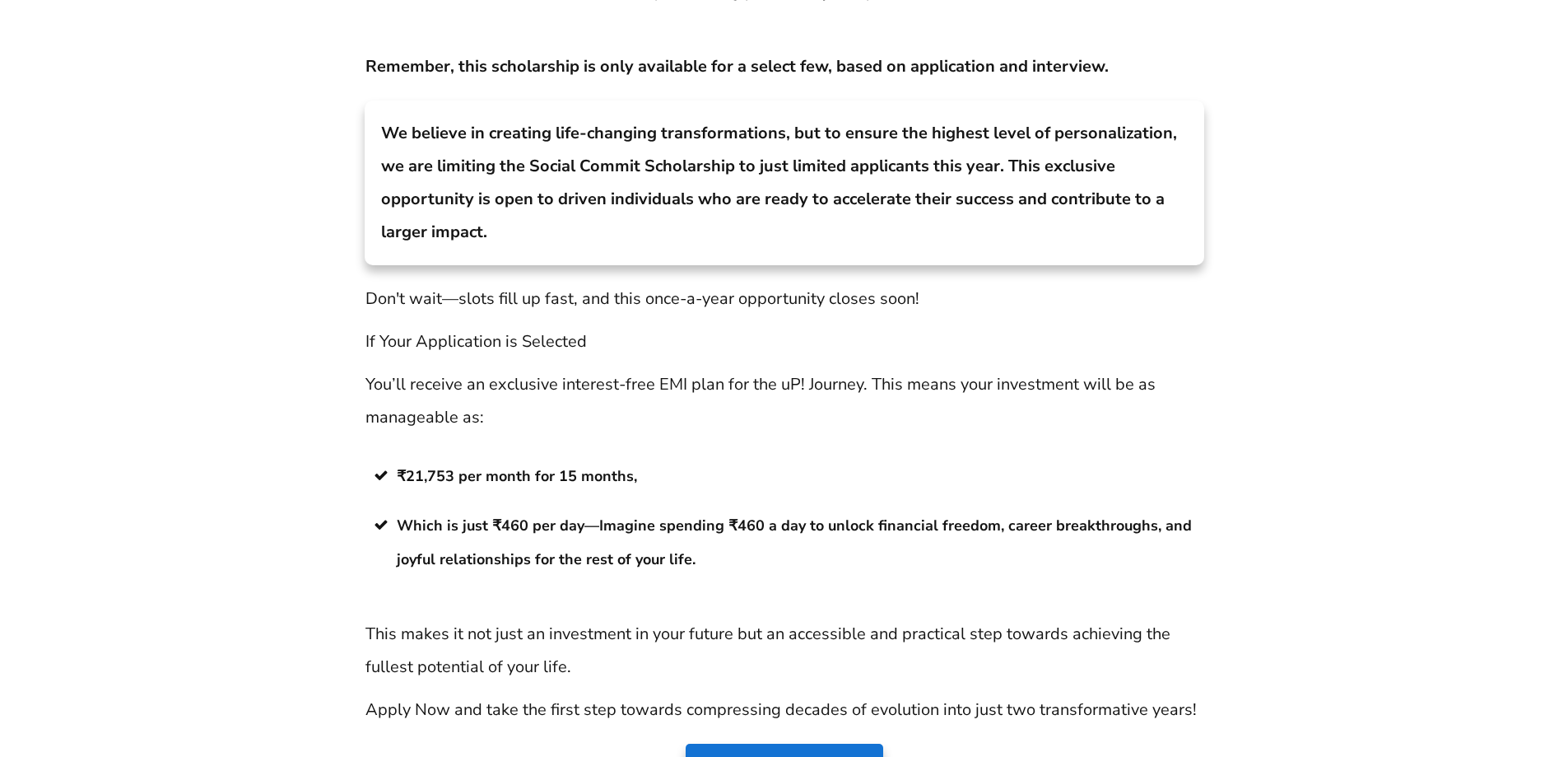
scroll to position [12828, 0]
drag, startPoint x: 395, startPoint y: 405, endPoint x: 649, endPoint y: 402, distance: 254.0
click at [647, 457] on li "₹21,753 per month for 15 months," at bounding box center [784, 481] width 838 height 49
click at [700, 457] on li "₹21,753 per month for 15 months," at bounding box center [784, 481] width 838 height 49
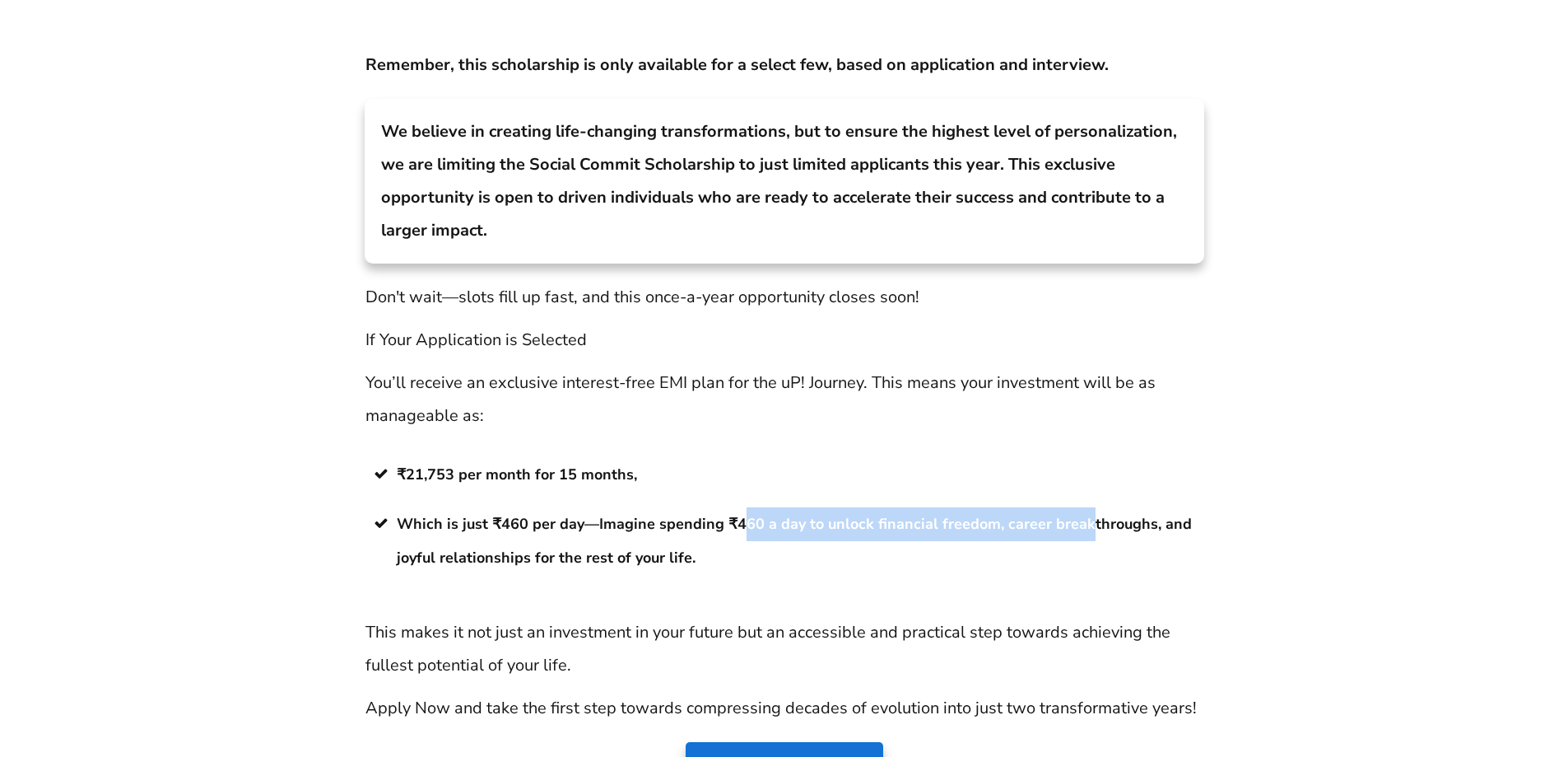
drag, startPoint x: 736, startPoint y: 458, endPoint x: 1187, endPoint y: 452, distance: 451.0
click at [1140, 514] on strong "Which is just ₹460 per day—Imagine spending ₹460 a day to unlock financial free…" at bounding box center [794, 540] width 795 height 53
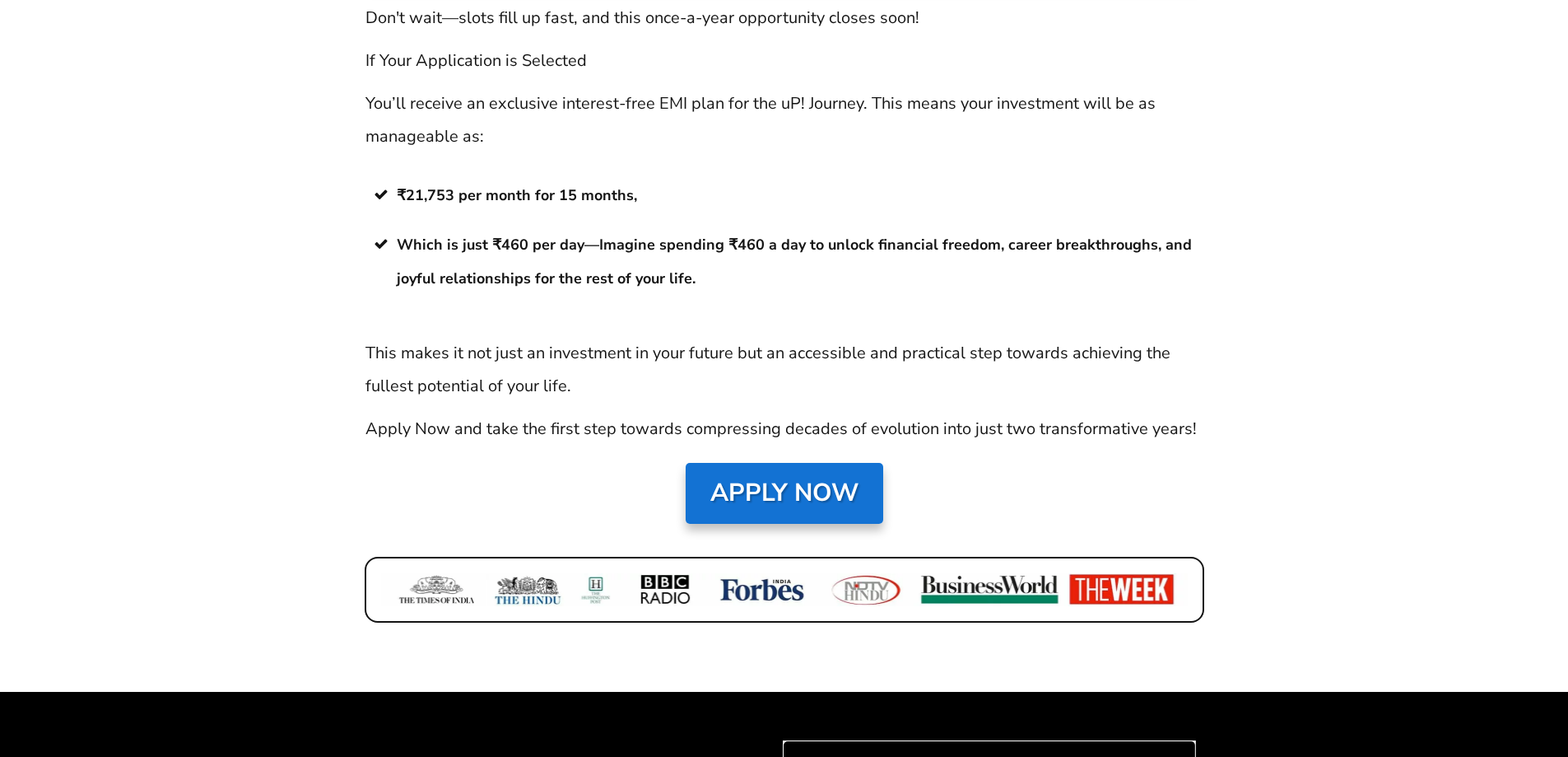
scroll to position [13106, 0]
